Goal: Task Accomplishment & Management: Manage account settings

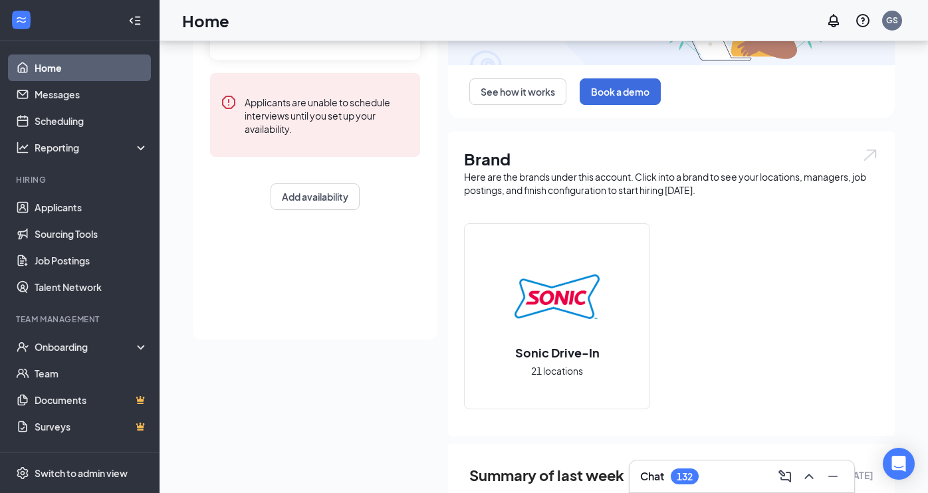
scroll to position [92, 0]
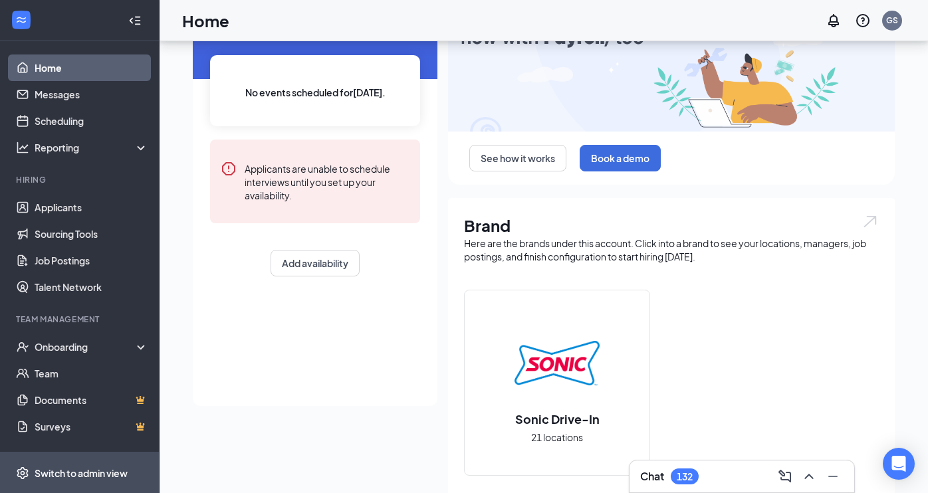
click at [115, 473] on div "Switch to admin view" at bounding box center [81, 473] width 93 height 13
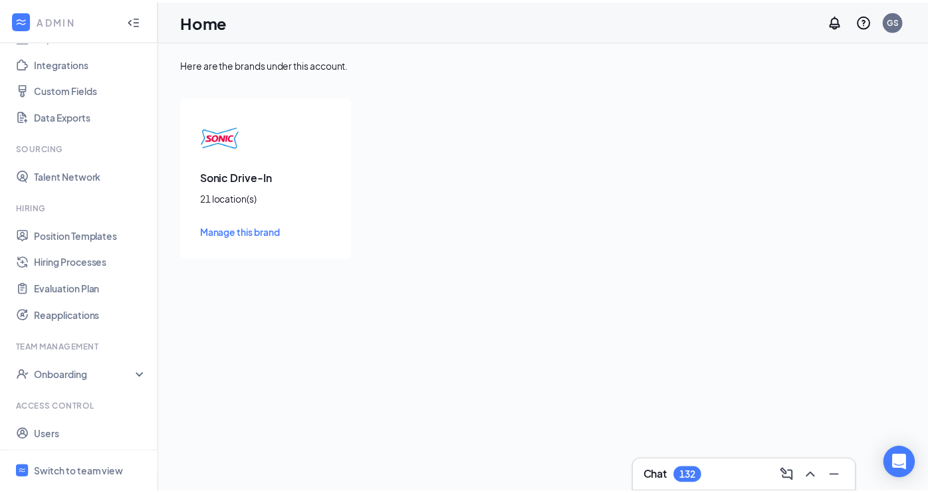
scroll to position [173, 0]
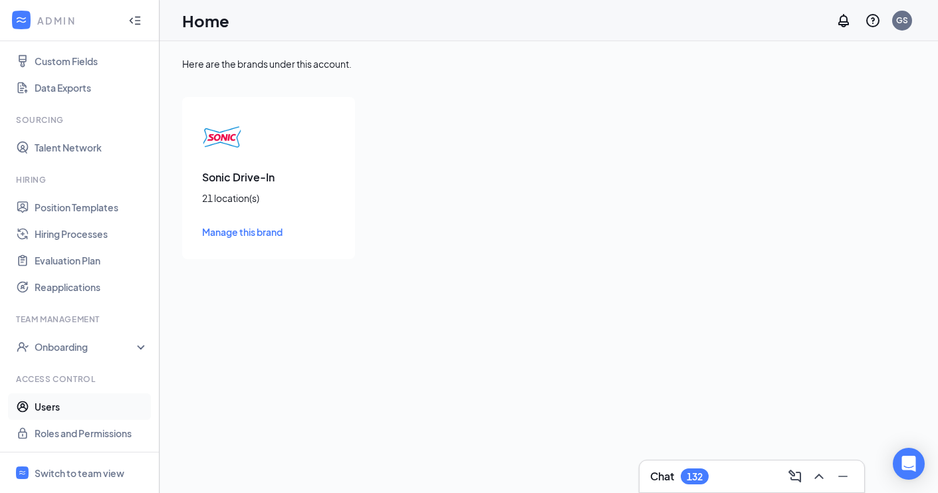
click at [104, 404] on link "Users" at bounding box center [92, 407] width 114 height 27
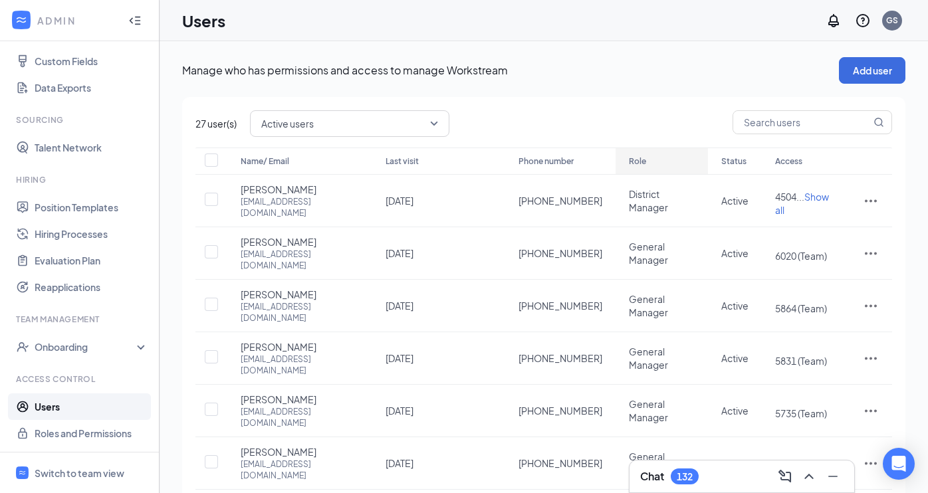
click at [636, 165] on div "Role" at bounding box center [662, 162] width 66 height 16
click at [645, 166] on icon "ArrowUp" at bounding box center [653, 162] width 16 height 16
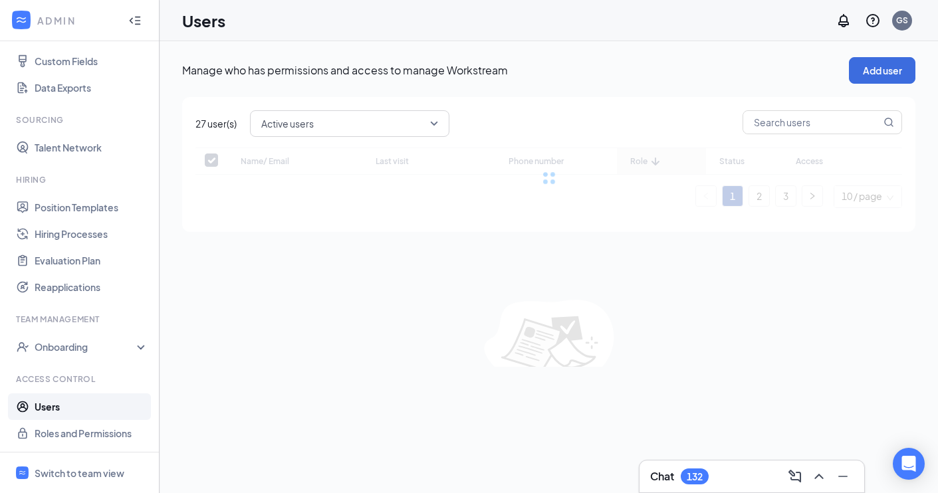
checkbox input "false"
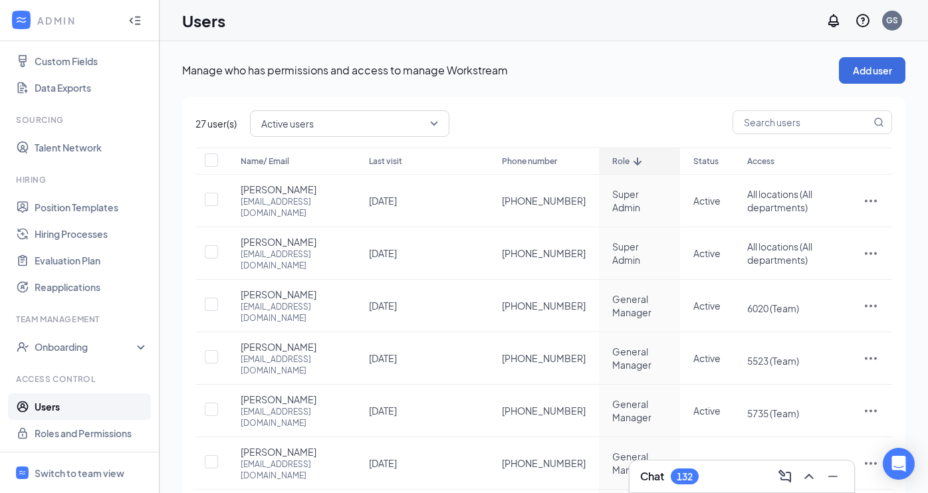
click at [697, 54] on div "Manage who has permissions and access to manage Workstream Add user 27 user(s) …" at bounding box center [544, 407] width 769 height 732
